Goal: Task Accomplishment & Management: Use online tool/utility

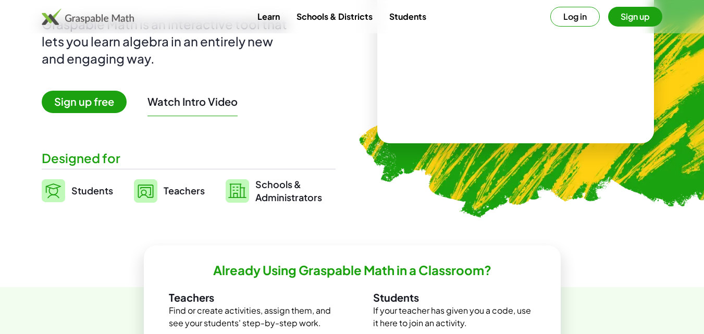
scroll to position [150, 0]
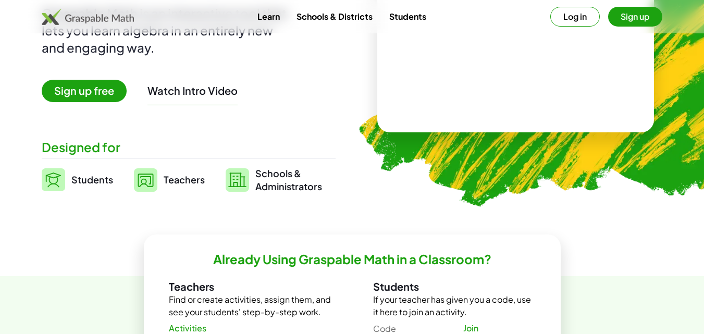
click at [56, 185] on img at bounding box center [53, 179] width 23 height 23
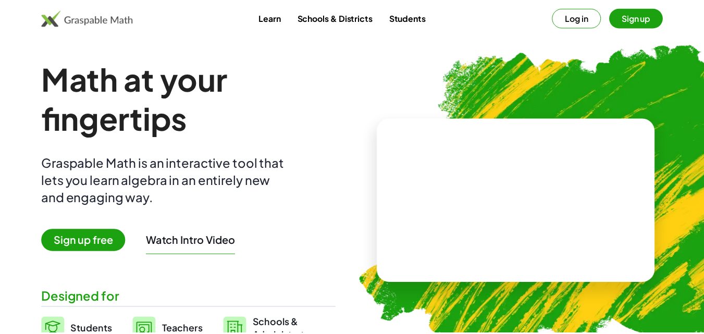
scroll to position [150, 0]
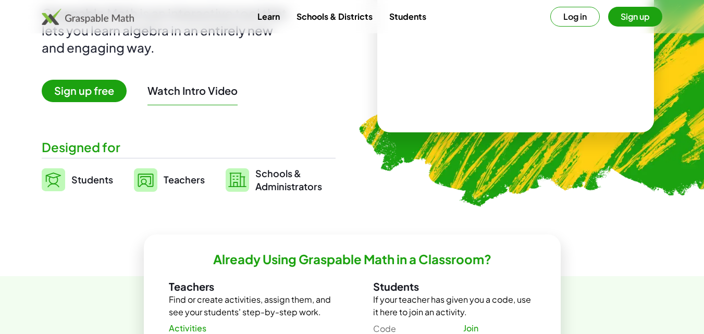
click at [288, 177] on span "Schools & Administrators" at bounding box center [288, 180] width 67 height 26
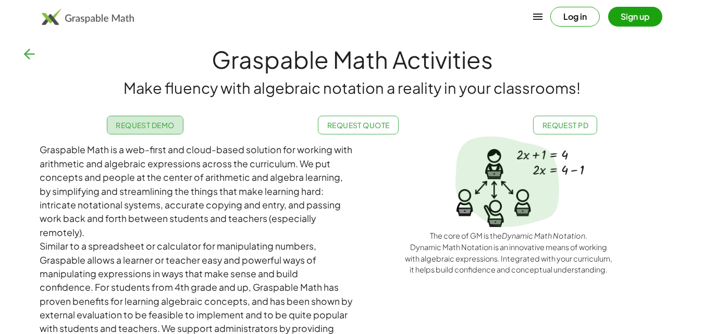
click at [155, 132] on link "Request Demo" at bounding box center [145, 125] width 77 height 19
click at [132, 122] on span "Request Demo" at bounding box center [145, 124] width 59 height 9
click at [20, 53] on button "button" at bounding box center [29, 54] width 25 height 25
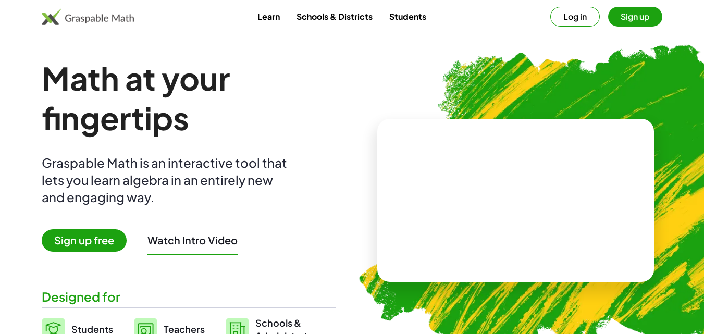
click at [134, 25] on div "Learn Schools & Districts Students Log in Sign up" at bounding box center [352, 17] width 704 height 20
click at [120, 18] on img at bounding box center [88, 16] width 92 height 17
click at [267, 23] on link "Learn" at bounding box center [268, 16] width 39 height 19
click at [416, 17] on link "Students" at bounding box center [408, 16] width 54 height 19
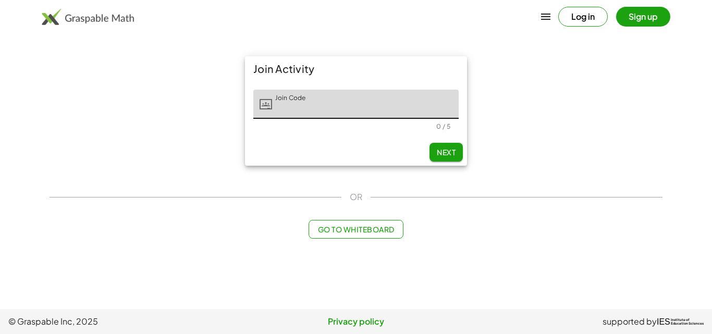
click at [360, 234] on button "Go to Whiteboard" at bounding box center [356, 229] width 94 height 19
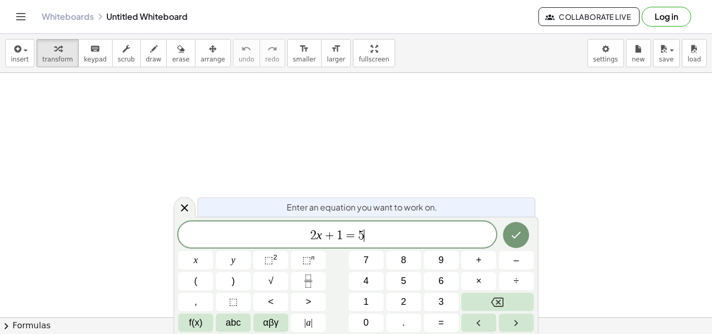
click at [366, 238] on span "2 x + 1 = 5 ​" at bounding box center [337, 235] width 318 height 15
drag, startPoint x: 342, startPoint y: 233, endPoint x: 294, endPoint y: 239, distance: 48.4
click at [366, 234] on span "− 6 w ​ = 5" at bounding box center [337, 235] width 318 height 15
click at [517, 239] on icon "Done" at bounding box center [516, 235] width 13 height 13
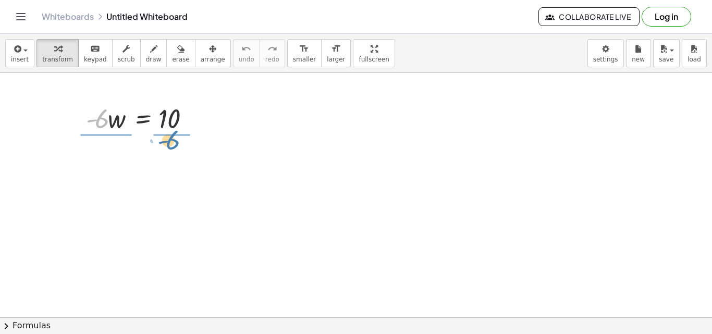
drag, startPoint x: 102, startPoint y: 123, endPoint x: 173, endPoint y: 145, distance: 74.8
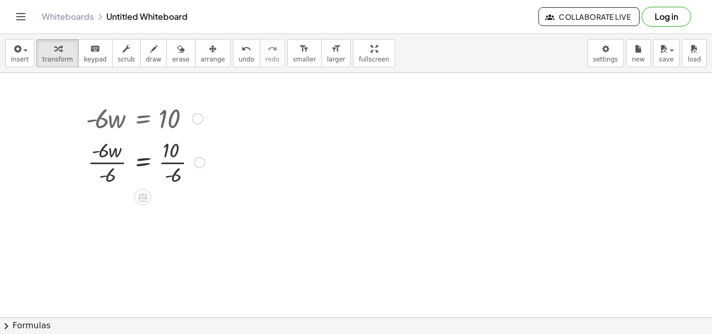
drag, startPoint x: 107, startPoint y: 158, endPoint x: 108, endPoint y: 138, distance: 19.9
click at [108, 138] on div at bounding box center [145, 161] width 129 height 52
click at [113, 164] on div at bounding box center [145, 161] width 129 height 52
click at [171, 214] on div at bounding box center [145, 214] width 129 height 52
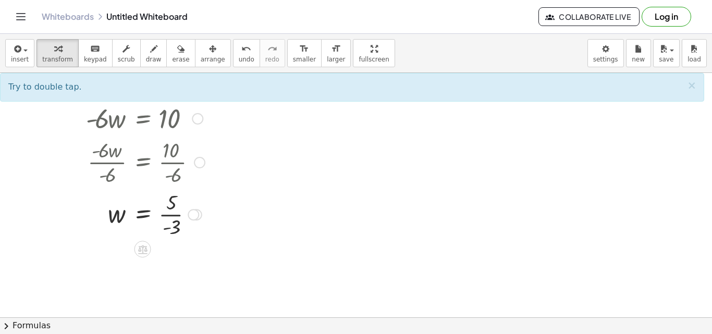
click at [200, 214] on div at bounding box center [196, 214] width 11 height 11
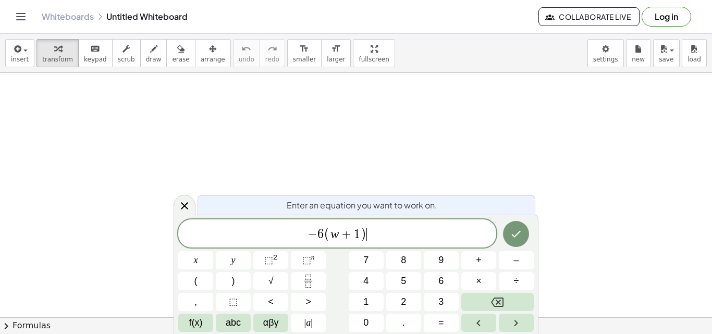
click at [386, 230] on span "− 6 ( w + 1 ) ​" at bounding box center [337, 234] width 318 height 17
click at [418, 230] on span "− 6 ( w + 1 ) = − 3 ( 3 w − 3 ) ​" at bounding box center [337, 234] width 318 height 17
click at [521, 232] on icon "Done" at bounding box center [516, 234] width 13 height 13
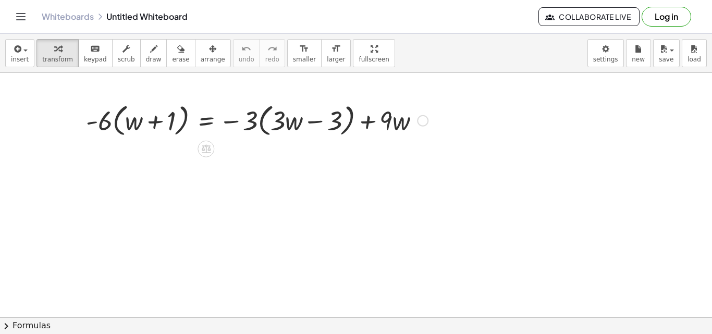
click at [104, 129] on div at bounding box center [257, 120] width 352 height 40
click at [106, 122] on div at bounding box center [257, 120] width 352 height 40
click at [133, 121] on div at bounding box center [257, 120] width 352 height 40
click at [162, 131] on div at bounding box center [257, 120] width 352 height 40
drag, startPoint x: 110, startPoint y: 122, endPoint x: 149, endPoint y: 117, distance: 38.9
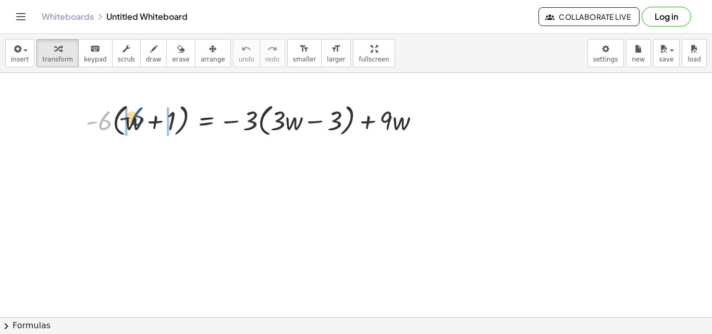
click at [149, 117] on div at bounding box center [257, 120] width 352 height 40
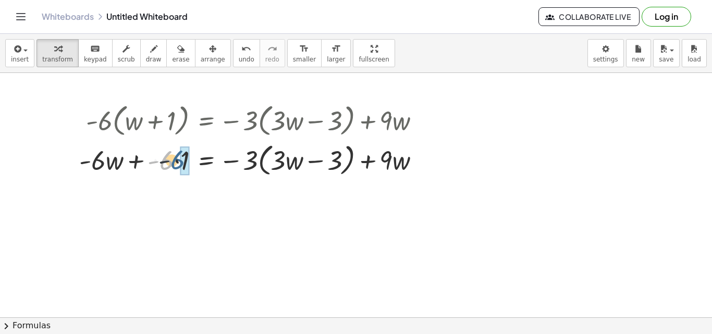
drag, startPoint x: 168, startPoint y: 158, endPoint x: 181, endPoint y: 159, distance: 12.5
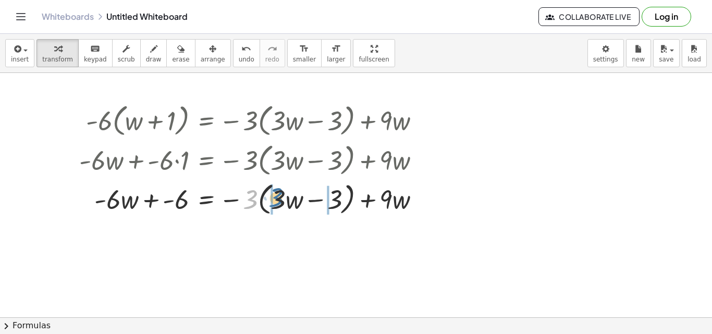
drag, startPoint x: 252, startPoint y: 201, endPoint x: 278, endPoint y: 199, distance: 26.1
click at [278, 199] on div at bounding box center [253, 199] width 359 height 40
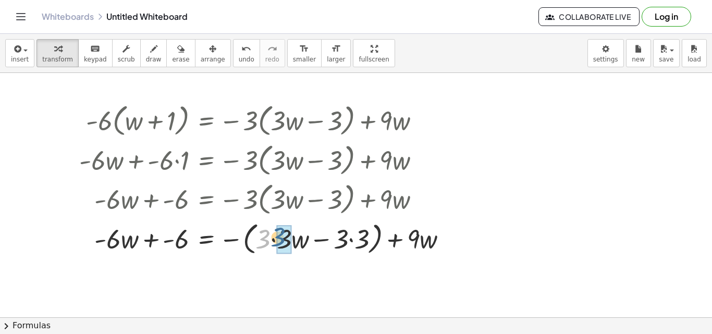
drag, startPoint x: 264, startPoint y: 240, endPoint x: 288, endPoint y: 239, distance: 23.5
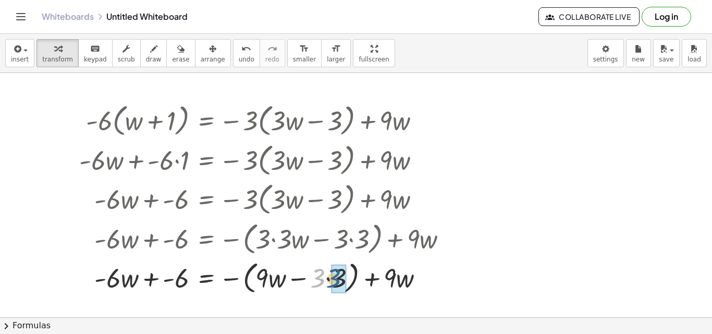
drag, startPoint x: 324, startPoint y: 276, endPoint x: 346, endPoint y: 276, distance: 21.9
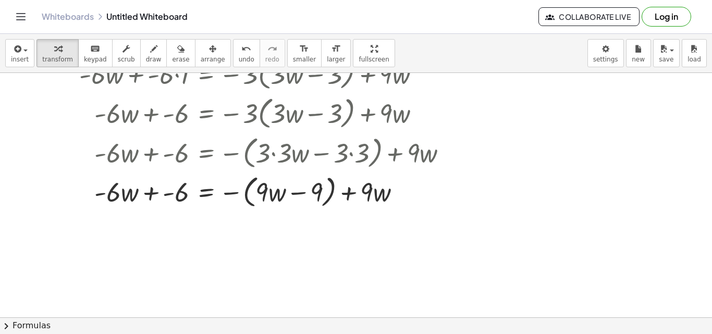
scroll to position [75, 0]
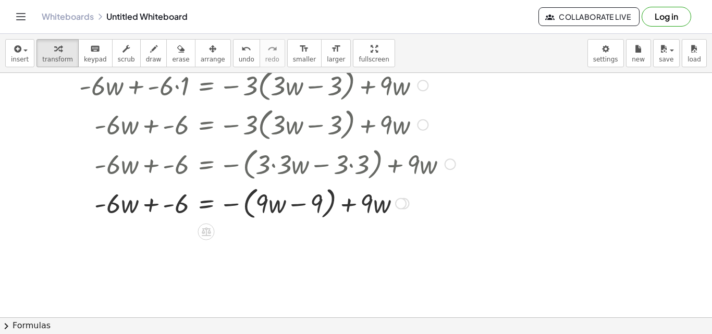
click at [244, 135] on div at bounding box center [267, 124] width 387 height 40
click at [280, 118] on div at bounding box center [267, 124] width 387 height 40
click at [239, 58] on span "undo" at bounding box center [247, 59] width 16 height 7
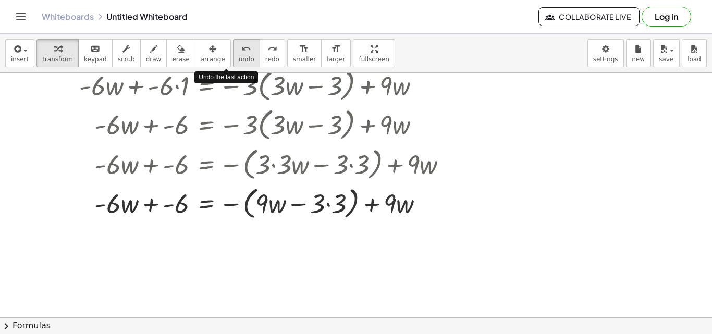
click at [239, 58] on span "undo" at bounding box center [247, 59] width 16 height 7
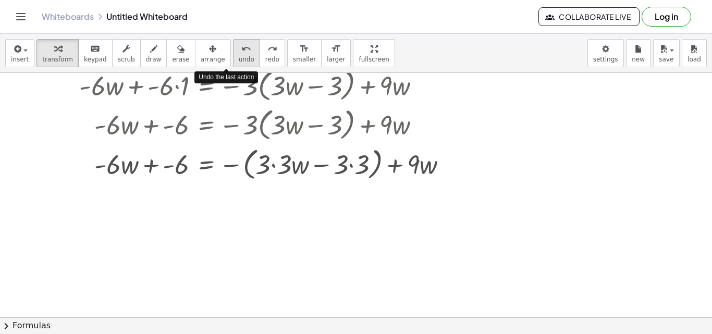
click at [239, 56] on span "undo" at bounding box center [247, 59] width 16 height 7
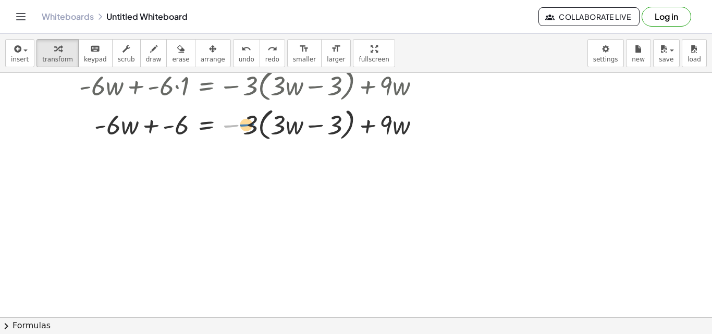
drag, startPoint x: 233, startPoint y: 127, endPoint x: 243, endPoint y: 128, distance: 10.5
click at [243, 128] on div at bounding box center [253, 124] width 359 height 40
drag, startPoint x: 248, startPoint y: 126, endPoint x: 219, endPoint y: 143, distance: 32.7
click at [219, 143] on div at bounding box center [253, 124] width 359 height 40
drag, startPoint x: 219, startPoint y: 143, endPoint x: 230, endPoint y: 133, distance: 14.8
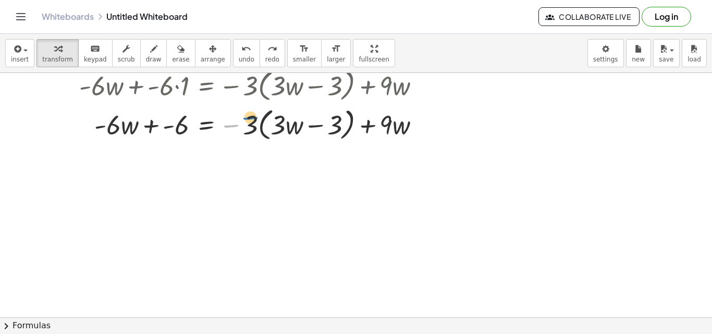
click at [230, 133] on div at bounding box center [253, 124] width 359 height 40
click at [249, 122] on div at bounding box center [253, 124] width 359 height 40
click at [282, 126] on div at bounding box center [253, 124] width 359 height 40
drag, startPoint x: 282, startPoint y: 126, endPoint x: 253, endPoint y: 127, distance: 29.2
click at [253, 127] on div at bounding box center [253, 124] width 359 height 40
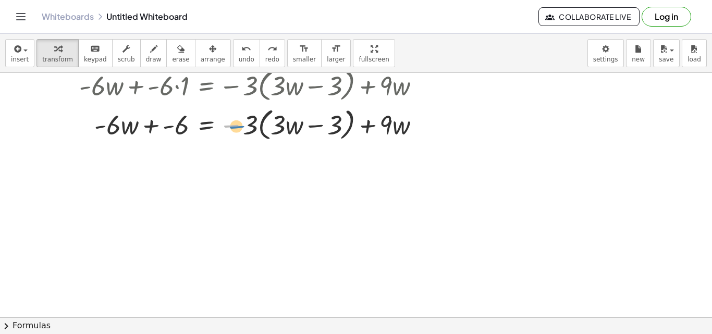
drag, startPoint x: 242, startPoint y: 122, endPoint x: 252, endPoint y: 124, distance: 10.0
click at [252, 124] on div at bounding box center [253, 124] width 359 height 40
drag, startPoint x: 249, startPoint y: 122, endPoint x: 280, endPoint y: 121, distance: 31.3
click at [280, 121] on div at bounding box center [253, 124] width 359 height 40
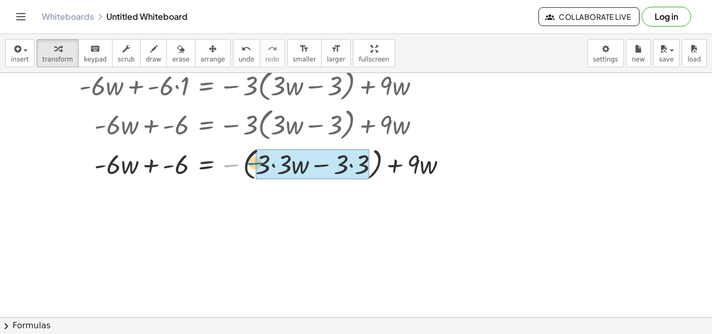
drag, startPoint x: 232, startPoint y: 168, endPoint x: 258, endPoint y: 165, distance: 25.7
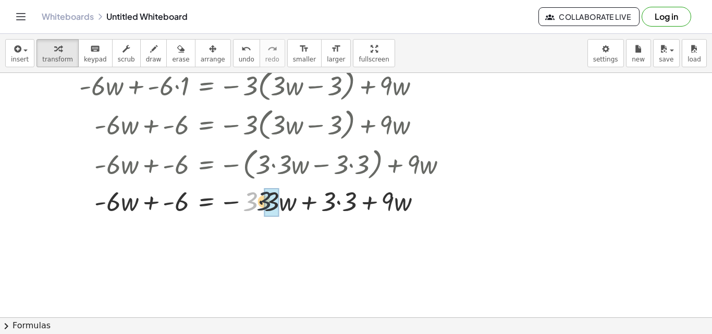
drag, startPoint x: 246, startPoint y: 201, endPoint x: 267, endPoint y: 199, distance: 20.4
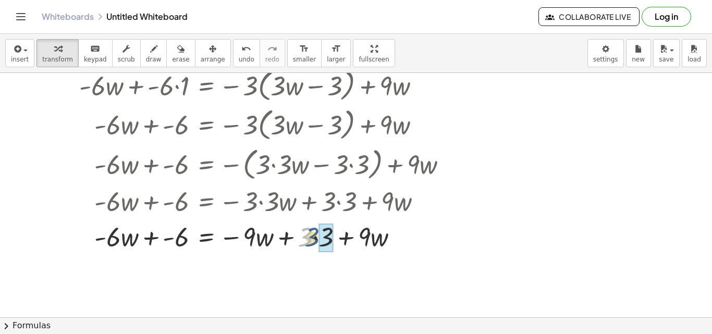
drag, startPoint x: 305, startPoint y: 234, endPoint x: 322, endPoint y: 233, distance: 16.2
drag, startPoint x: 256, startPoint y: 240, endPoint x: 249, endPoint y: 240, distance: 6.8
click at [249, 240] on div at bounding box center [267, 235] width 387 height 35
drag, startPoint x: 249, startPoint y: 232, endPoint x: 243, endPoint y: 243, distance: 11.9
click at [243, 243] on div at bounding box center [267, 235] width 387 height 35
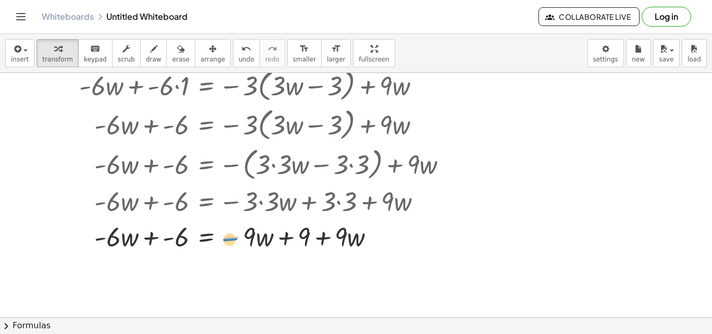
drag, startPoint x: 233, startPoint y: 238, endPoint x: 242, endPoint y: 236, distance: 9.0
click at [242, 236] on div at bounding box center [267, 235] width 387 height 35
drag, startPoint x: 102, startPoint y: 240, endPoint x: 127, endPoint y: 239, distance: 25.6
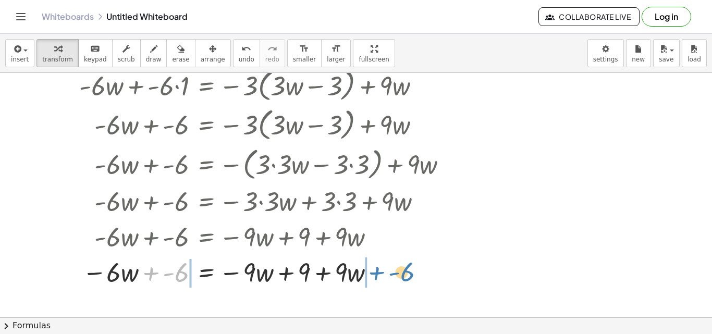
drag, startPoint x: 175, startPoint y: 275, endPoint x: 401, endPoint y: 274, distance: 226.7
click at [401, 274] on div at bounding box center [267, 271] width 387 height 35
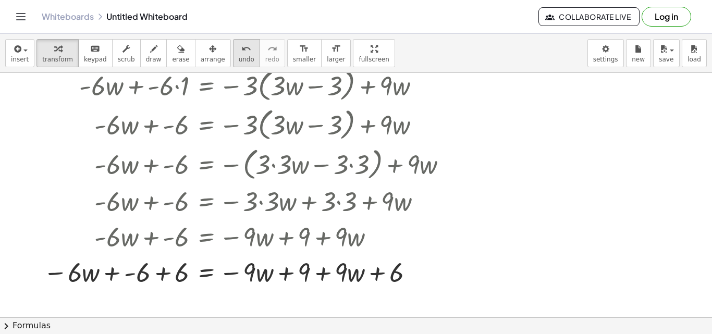
click at [241, 45] on icon "undo" at bounding box center [246, 49] width 10 height 13
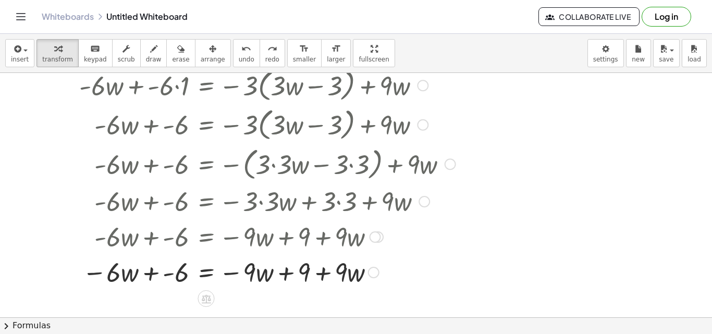
click at [169, 276] on div at bounding box center [267, 271] width 387 height 35
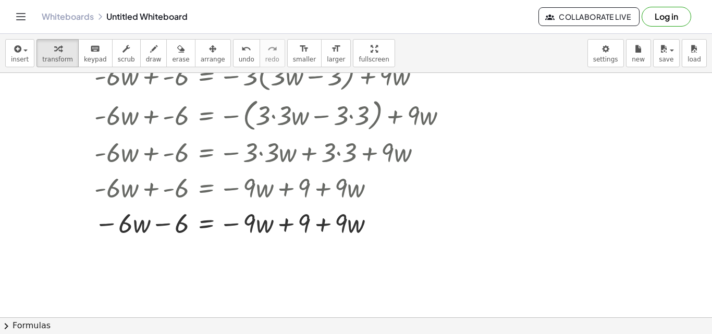
scroll to position [122, 0]
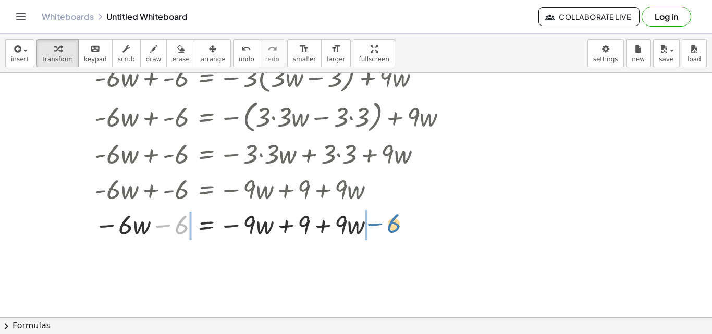
drag, startPoint x: 165, startPoint y: 231, endPoint x: 376, endPoint y: 230, distance: 211.1
click at [376, 230] on div at bounding box center [267, 223] width 387 height 35
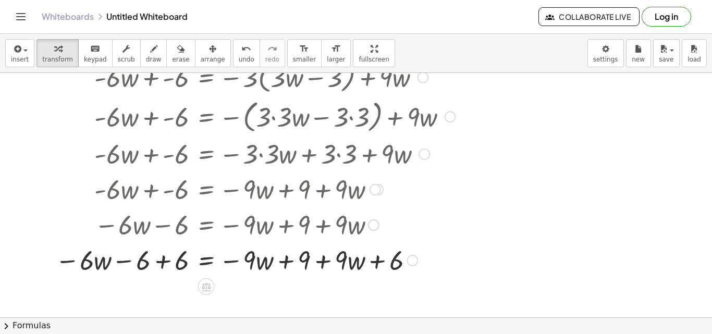
click at [163, 261] on div at bounding box center [255, 259] width 411 height 35
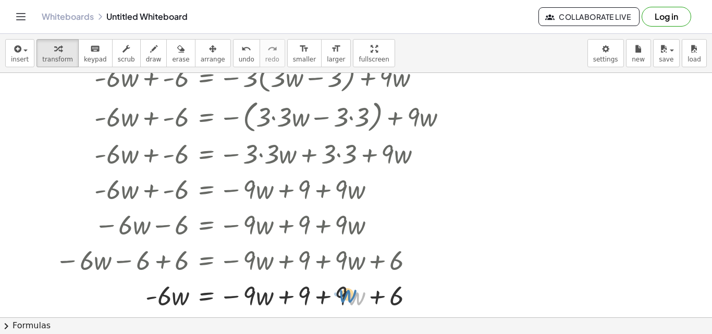
click at [358, 291] on div at bounding box center [255, 294] width 411 height 35
click at [340, 291] on div at bounding box center [255, 294] width 411 height 35
drag, startPoint x: 323, startPoint y: 297, endPoint x: 170, endPoint y: 294, distance: 152.7
click at [170, 294] on div at bounding box center [255, 294] width 411 height 35
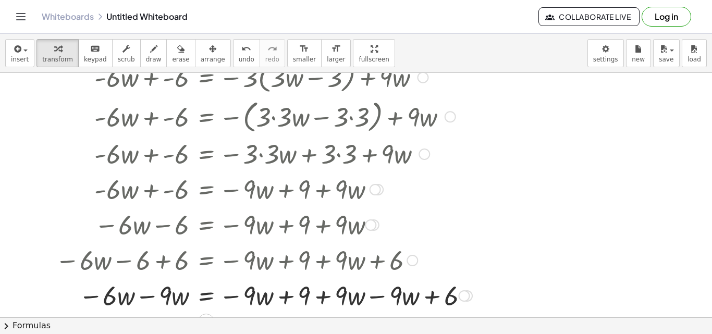
click at [369, 293] on div at bounding box center [263, 294] width 427 height 35
click at [319, 296] on div at bounding box center [255, 294] width 411 height 35
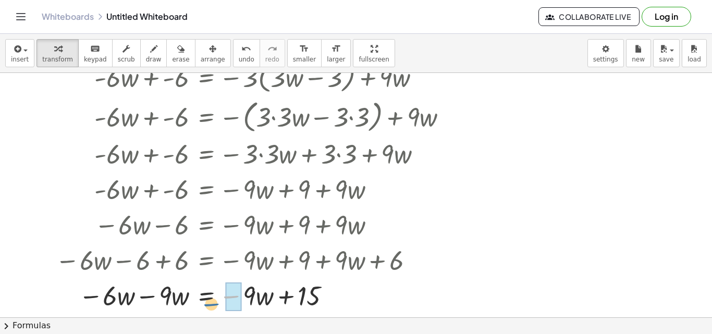
drag, startPoint x: 242, startPoint y: 290, endPoint x: 250, endPoint y: 293, distance: 8.4
click at [236, 297] on div at bounding box center [255, 294] width 411 height 35
drag, startPoint x: 262, startPoint y: 295, endPoint x: 265, endPoint y: 285, distance: 11.0
click at [274, 288] on div at bounding box center [255, 294] width 411 height 35
click at [236, 299] on div at bounding box center [255, 294] width 411 height 35
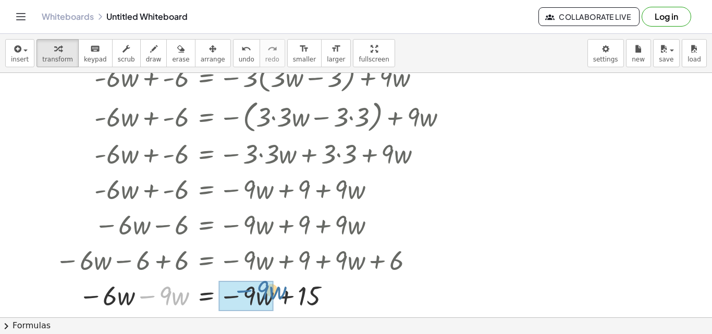
drag, startPoint x: 157, startPoint y: 297, endPoint x: 216, endPoint y: 295, distance: 58.9
click at [216, 295] on div at bounding box center [255, 294] width 411 height 35
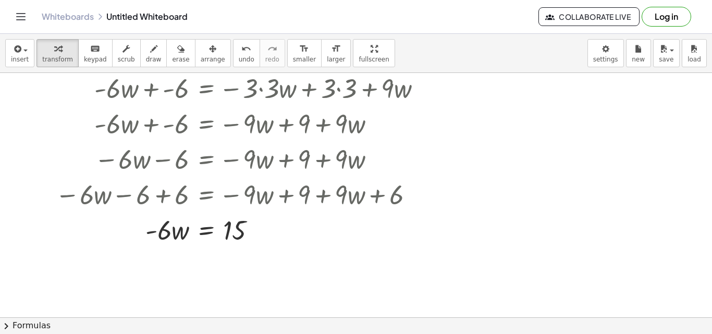
scroll to position [182, 0]
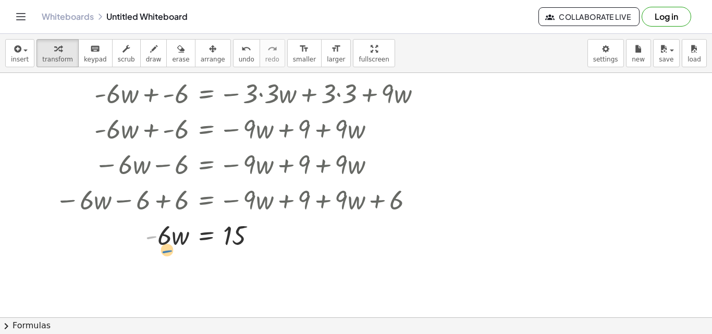
drag, startPoint x: 149, startPoint y: 230, endPoint x: 154, endPoint y: 235, distance: 6.3
click at [154, 235] on div at bounding box center [255, 234] width 411 height 35
drag, startPoint x: 160, startPoint y: 232, endPoint x: 233, endPoint y: 254, distance: 76.8
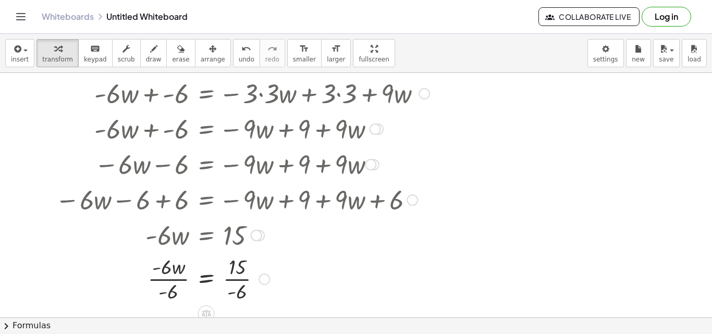
click at [161, 277] on div at bounding box center [255, 278] width 411 height 52
click at [239, 277] on div at bounding box center [255, 278] width 411 height 52
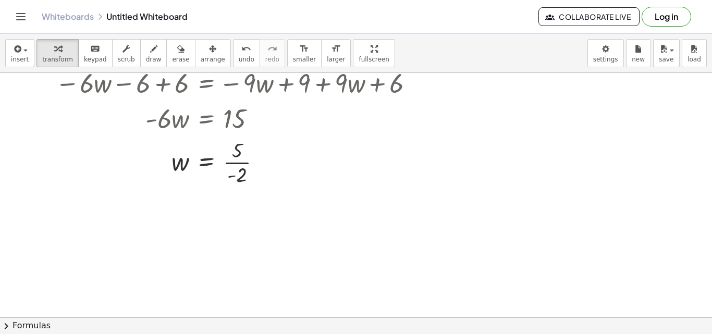
scroll to position [317, 0]
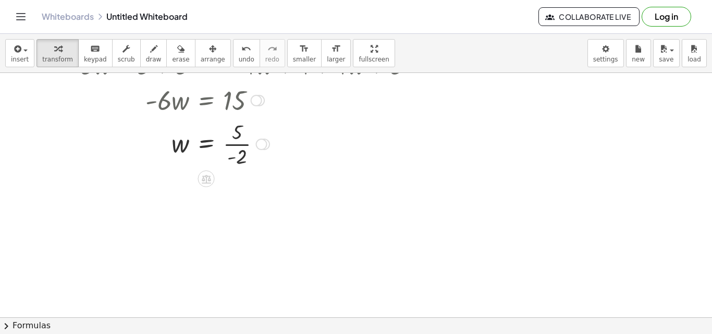
click at [244, 147] on div at bounding box center [255, 143] width 411 height 52
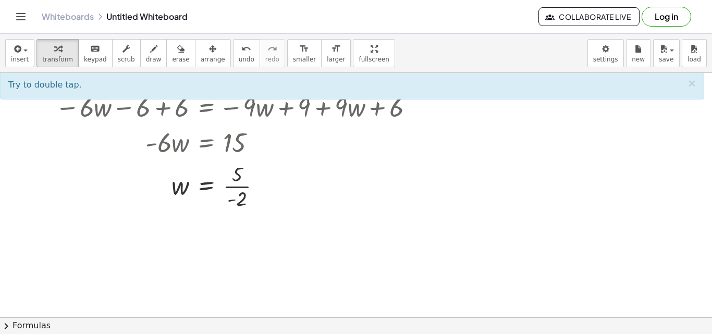
scroll to position [273, 0]
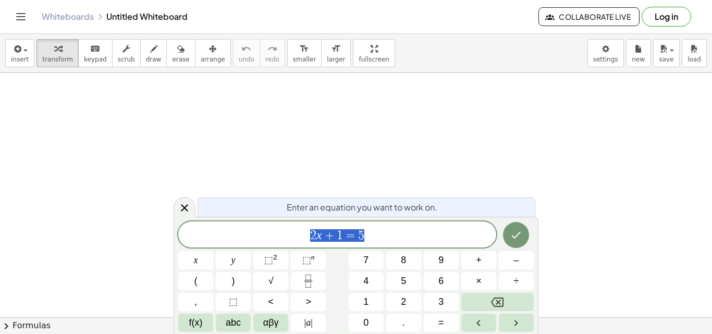
click at [309, 235] on span "2 x + 1 = 5" at bounding box center [337, 235] width 318 height 15
click at [273, 256] on span "⬚" at bounding box center [268, 260] width 9 height 10
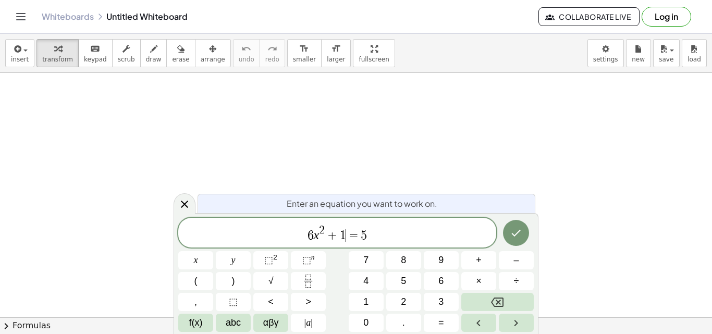
click at [343, 237] on span "1" at bounding box center [343, 235] width 6 height 13
click at [374, 235] on span "6 x 2 + 8 x ​ = 5" at bounding box center [337, 233] width 318 height 19
click at [514, 227] on icon "Done" at bounding box center [516, 233] width 13 height 13
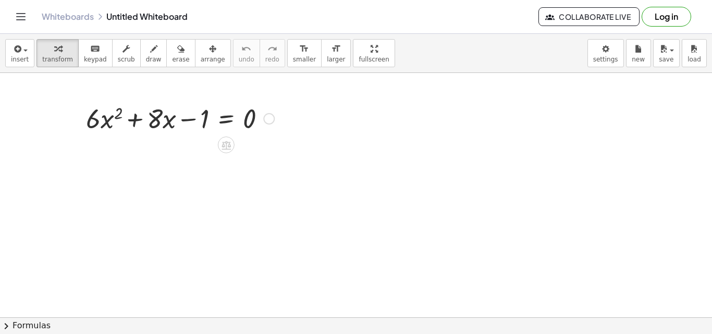
click at [112, 117] on div at bounding box center [180, 117] width 199 height 35
drag, startPoint x: 93, startPoint y: 122, endPoint x: 106, endPoint y: 121, distance: 13.1
click at [106, 121] on div at bounding box center [180, 117] width 199 height 35
drag, startPoint x: 91, startPoint y: 120, endPoint x: 103, endPoint y: 122, distance: 12.1
click at [103, 122] on div at bounding box center [180, 117] width 199 height 35
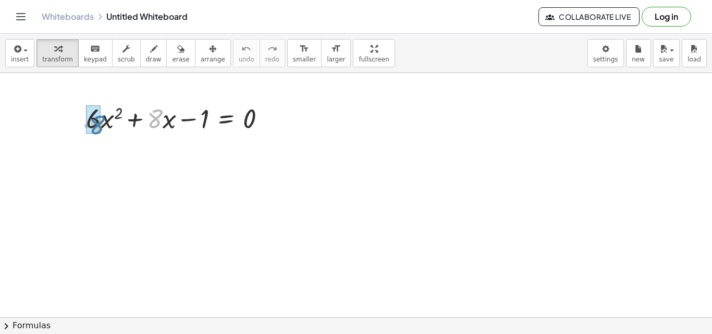
drag, startPoint x: 150, startPoint y: 116, endPoint x: 96, endPoint y: 119, distance: 53.8
drag, startPoint x: 170, startPoint y: 118, endPoint x: 154, endPoint y: 136, distance: 24.3
click at [154, 136] on div "+ · 6 · x 2 + · 8 · x − 1 = 0" at bounding box center [176, 117] width 212 height 41
drag, startPoint x: 135, startPoint y: 117, endPoint x: 91, endPoint y: 116, distance: 44.3
click at [91, 116] on div at bounding box center [180, 117] width 199 height 35
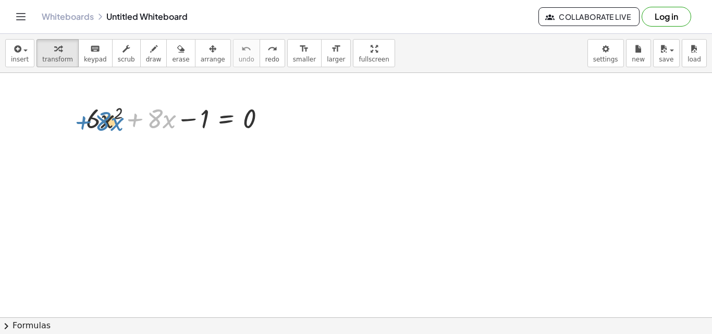
drag, startPoint x: 135, startPoint y: 120, endPoint x: 83, endPoint y: 123, distance: 51.7
click at [83, 123] on div "+ · 8 · x + · 6 · x 2 + · 8 · x − 1 = 0" at bounding box center [176, 117] width 212 height 41
click at [114, 117] on div at bounding box center [180, 117] width 199 height 35
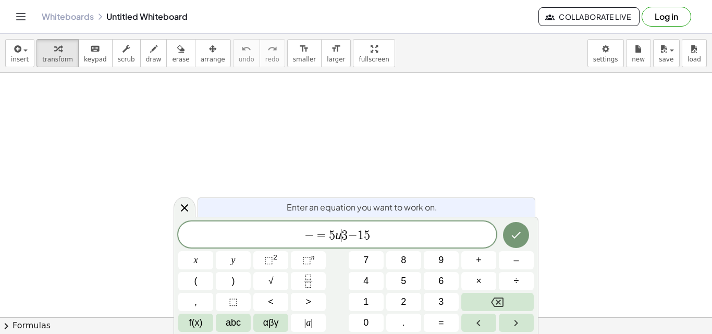
click at [340, 233] on span "− = 5 u ​ 3 − 1 5" at bounding box center [337, 235] width 318 height 15
click at [309, 277] on icon "Fraction" at bounding box center [308, 281] width 13 height 13
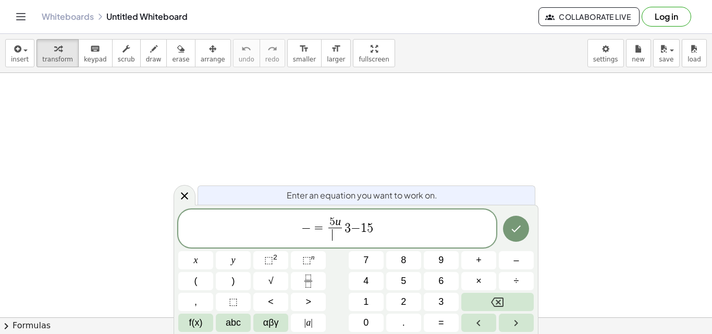
click at [351, 226] on span "−" at bounding box center [356, 227] width 10 height 13
click at [334, 236] on span "​" at bounding box center [338, 235] width 14 height 14
click at [329, 225] on span "5 u 3 ​ ​" at bounding box center [338, 230] width 18 height 26
click at [342, 226] on span "−" at bounding box center [345, 227] width 10 height 13
click at [440, 320] on span "=" at bounding box center [441, 323] width 6 height 14
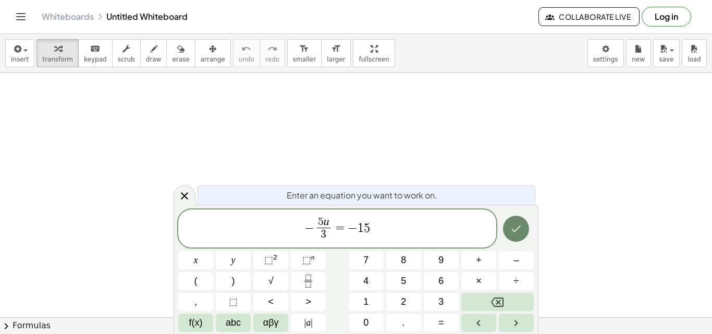
click at [517, 223] on icon "Done" at bounding box center [516, 229] width 13 height 13
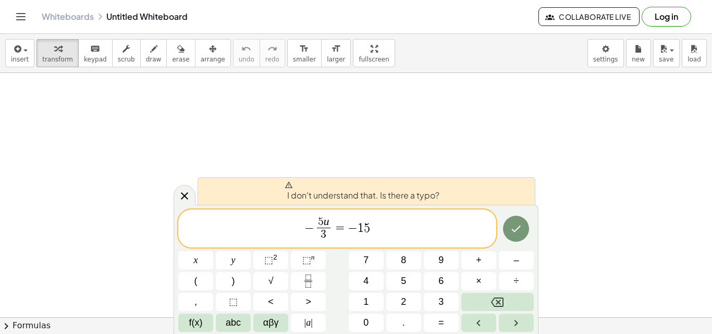
click at [313, 226] on span "−" at bounding box center [309, 227] width 10 height 13
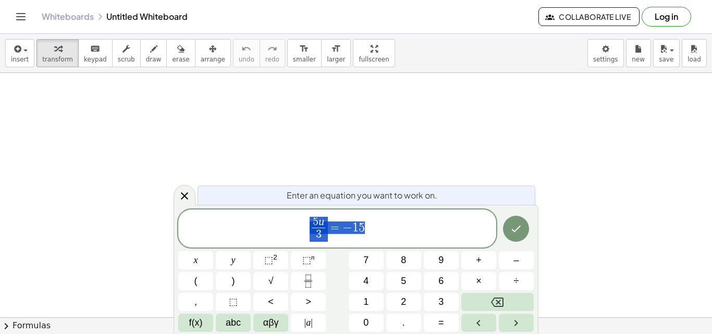
drag, startPoint x: 397, startPoint y: 219, endPoint x: 272, endPoint y: 221, distance: 124.6
click at [272, 221] on span "5 u 3 ​ = − 1 5" at bounding box center [337, 230] width 318 height 28
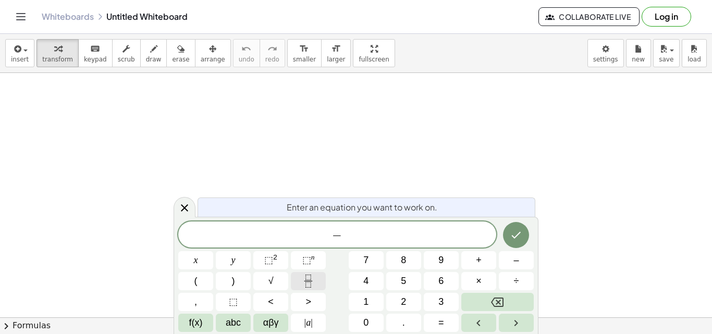
click at [312, 278] on icon "Fraction" at bounding box center [308, 281] width 13 height 13
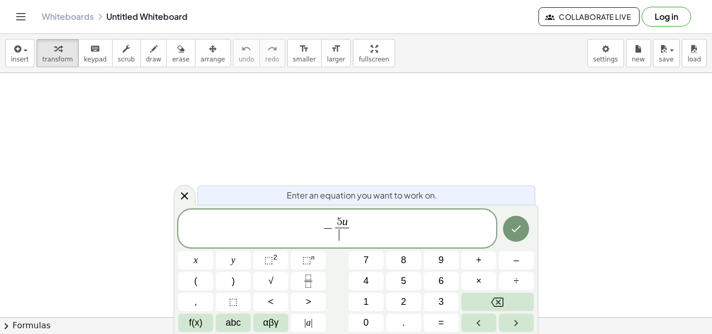
click at [340, 234] on span "​" at bounding box center [342, 235] width 14 height 14
click at [362, 224] on span "− 5 u 3 ​ ​" at bounding box center [337, 230] width 318 height 28
click at [437, 320] on button "=" at bounding box center [441, 323] width 35 height 18
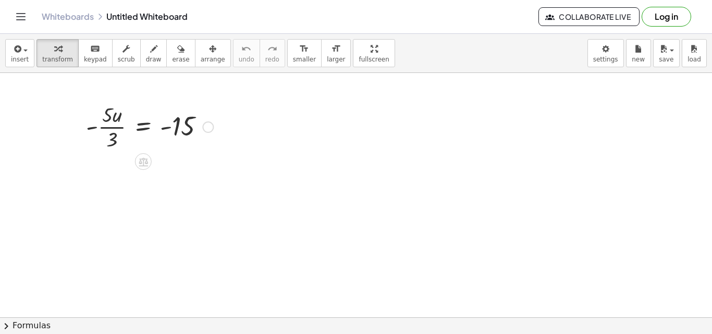
click at [102, 125] on div at bounding box center [150, 126] width 138 height 52
click at [178, 129] on div at bounding box center [150, 126] width 138 height 52
drag, startPoint x: 111, startPoint y: 139, endPoint x: 188, endPoint y: 130, distance: 77.2
click at [188, 130] on div at bounding box center [150, 126] width 138 height 52
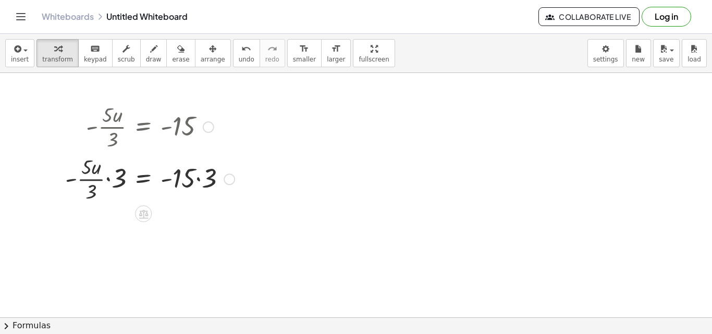
click at [191, 180] on div at bounding box center [150, 178] width 180 height 52
click at [196, 174] on div at bounding box center [150, 178] width 180 height 52
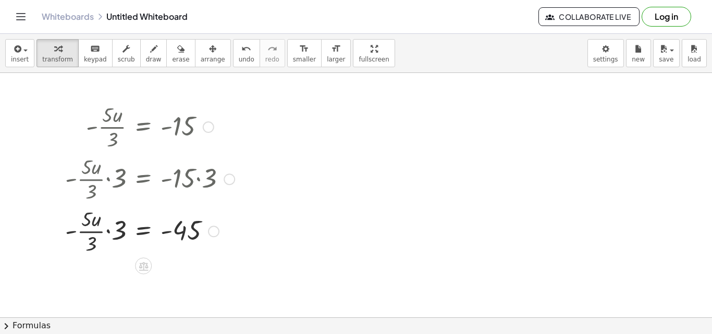
click at [110, 233] on div at bounding box center [150, 230] width 180 height 52
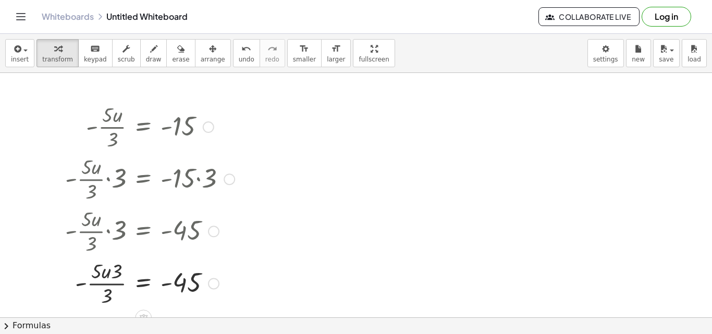
click at [108, 274] on div at bounding box center [150, 282] width 180 height 52
click at [115, 272] on div at bounding box center [150, 282] width 180 height 52
click at [104, 299] on div at bounding box center [150, 282] width 180 height 52
drag, startPoint x: 108, startPoint y: 276, endPoint x: 120, endPoint y: 260, distance: 20.2
click at [120, 260] on div at bounding box center [150, 282] width 180 height 52
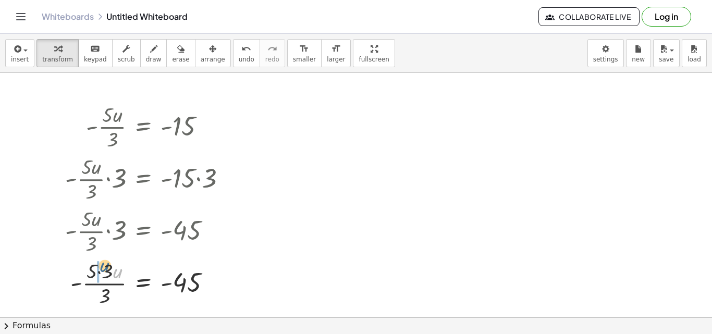
drag, startPoint x: 117, startPoint y: 270, endPoint x: 102, endPoint y: 267, distance: 15.9
click at [102, 267] on div at bounding box center [150, 282] width 180 height 52
drag, startPoint x: 117, startPoint y: 268, endPoint x: 92, endPoint y: 269, distance: 25.5
click at [102, 269] on div at bounding box center [150, 282] width 180 height 52
click at [109, 298] on div at bounding box center [150, 282] width 180 height 52
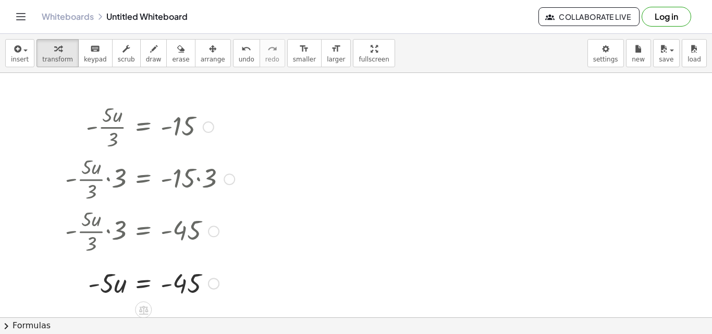
click at [105, 282] on div at bounding box center [150, 282] width 180 height 35
drag, startPoint x: 105, startPoint y: 282, endPoint x: 185, endPoint y: 304, distance: 83.1
click at [106, 289] on div at bounding box center [150, 282] width 180 height 52
click at [182, 279] on div at bounding box center [150, 282] width 180 height 52
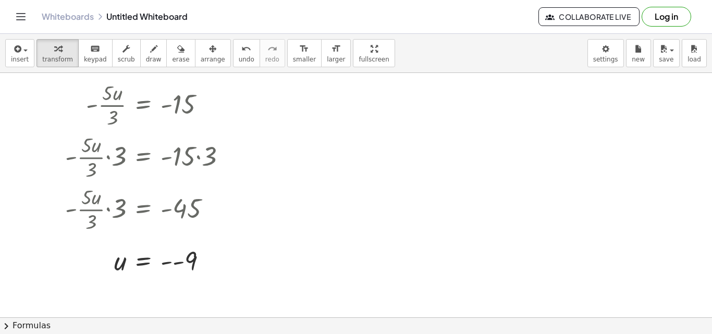
scroll to position [23, 0]
drag, startPoint x: 87, startPoint y: 226, endPoint x: 138, endPoint y: 206, distance: 55.1
click at [140, 206] on div at bounding box center [145, 207] width 190 height 52
click at [241, 50] on icon "undo" at bounding box center [246, 49] width 10 height 13
click at [239, 45] on div "undo" at bounding box center [247, 48] width 16 height 13
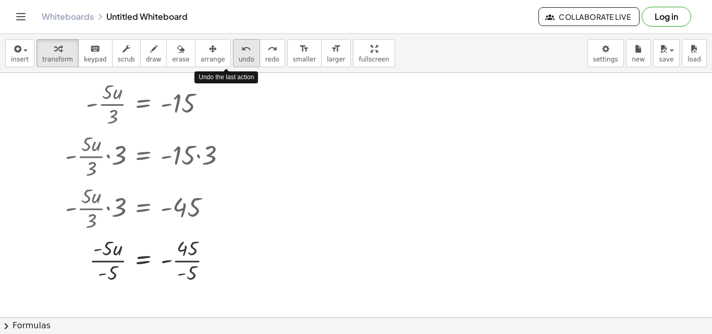
click at [239, 45] on div "undo" at bounding box center [247, 48] width 16 height 13
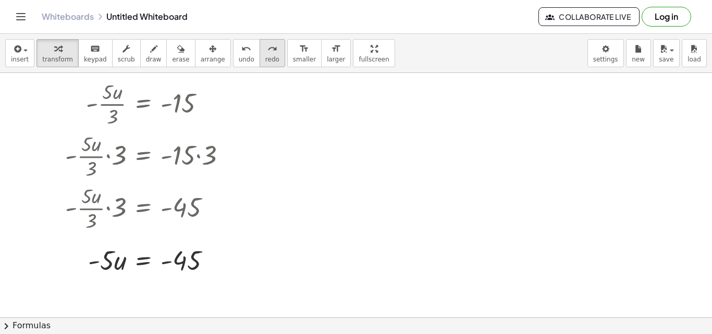
click at [267, 53] on icon "redo" at bounding box center [272, 49] width 10 height 13
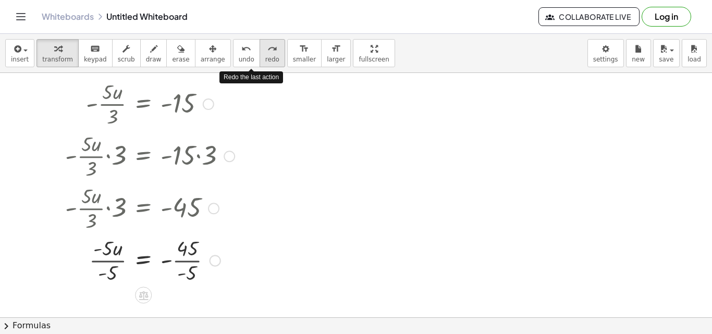
click at [267, 53] on icon "redo" at bounding box center [272, 49] width 10 height 13
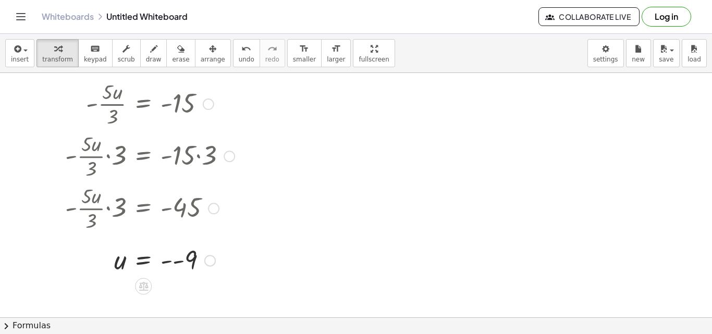
drag, startPoint x: 252, startPoint y: 53, endPoint x: 252, endPoint y: 165, distance: 111.5
click at [252, 165] on div "insert select one: Math Expression Function Text Youtube Video Graphing Geometr…" at bounding box center [356, 184] width 712 height 300
click at [179, 254] on div at bounding box center [150, 260] width 180 height 34
click at [233, 48] on button "undo undo" at bounding box center [246, 53] width 27 height 28
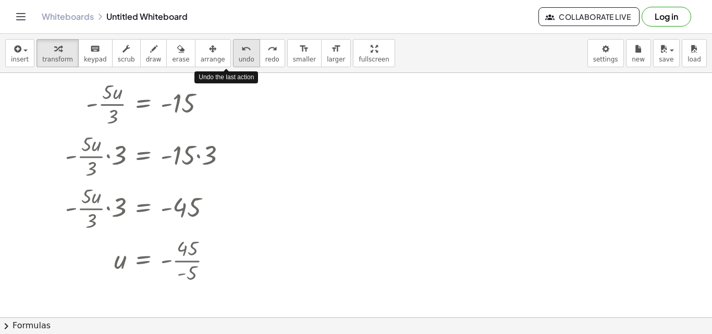
click at [233, 48] on button "undo undo" at bounding box center [246, 53] width 27 height 28
click at [239, 61] on span "undo" at bounding box center [247, 59] width 16 height 7
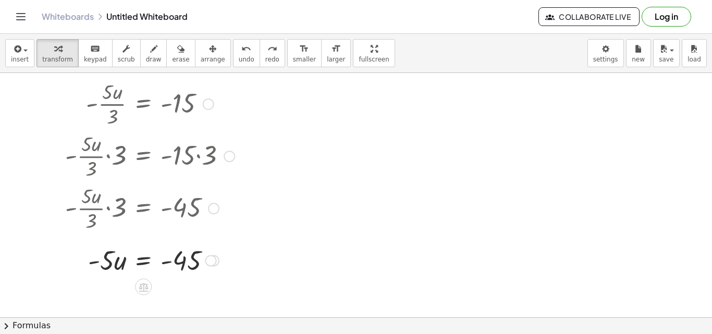
drag, startPoint x: 92, startPoint y: 218, endPoint x: 123, endPoint y: 241, distance: 38.5
click at [123, 241] on div "- · 5 · u · 3 = - 15 · - · 5 · u · 3 · 3 = · - 15 · 3 · - · 5 · u · 3 · 3 = - 4…" at bounding box center [146, 177] width 193 height 205
drag, startPoint x: 104, startPoint y: 266, endPoint x: 184, endPoint y: 288, distance: 82.8
click at [188, 258] on div at bounding box center [150, 259] width 180 height 52
click at [125, 260] on div at bounding box center [150, 259] width 180 height 52
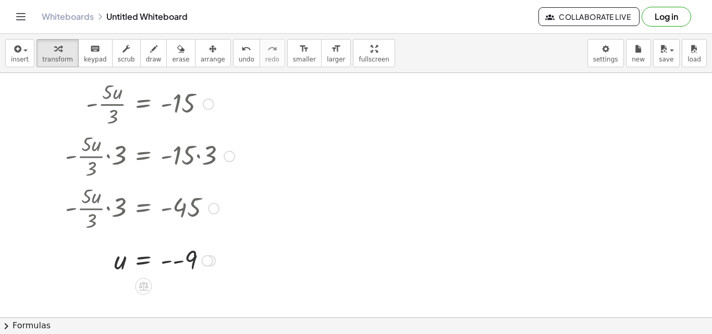
click at [195, 255] on div at bounding box center [150, 260] width 180 height 34
click at [90, 52] on icon "keyboard" at bounding box center [95, 49] width 10 height 13
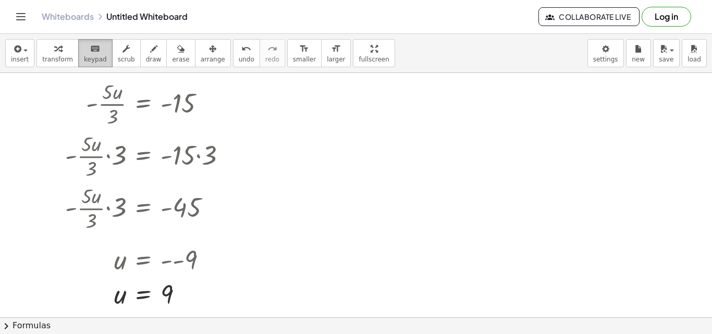
click at [89, 57] on span "keypad" at bounding box center [95, 59] width 23 height 7
click at [349, 223] on div at bounding box center [356, 328] width 712 height 557
click at [150, 53] on icon "button" at bounding box center [153, 49] width 7 height 13
click at [177, 47] on icon "button" at bounding box center [180, 49] width 7 height 13
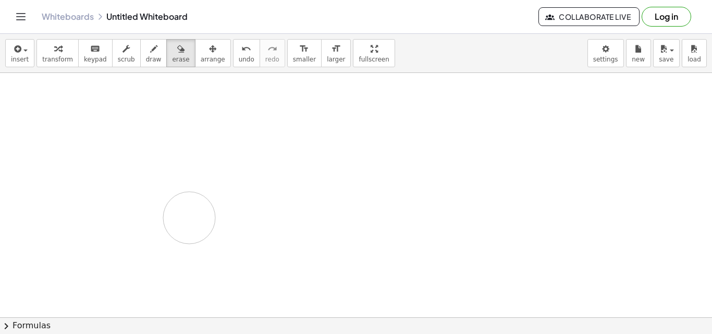
drag, startPoint x: 268, startPoint y: 254, endPoint x: 206, endPoint y: 205, distance: 79.0
click at [206, 205] on div at bounding box center [356, 328] width 712 height 557
